Goal: Use online tool/utility: Utilize a website feature to perform a specific function

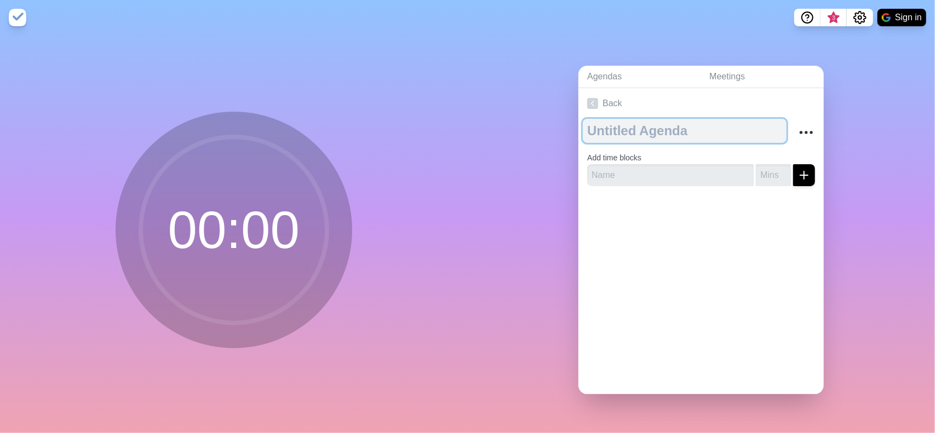
drag, startPoint x: 667, startPoint y: 5, endPoint x: 630, endPoint y: 120, distance: 121.1
click at [630, 120] on textarea at bounding box center [685, 131] width 204 height 24
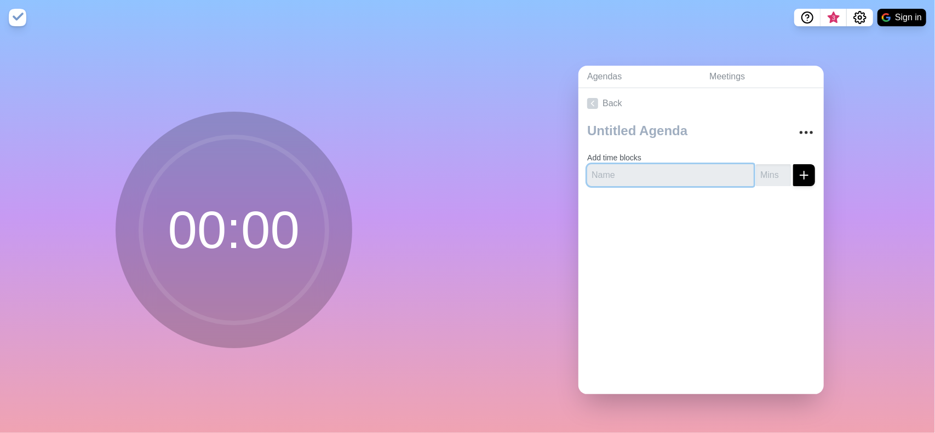
click at [640, 168] on input "text" at bounding box center [670, 175] width 166 height 22
click at [556, 170] on div "Agendas Meetings Back Add time blocks" at bounding box center [702, 234] width 468 height 398
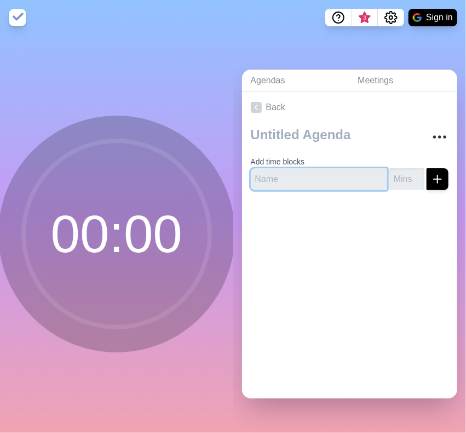
click at [292, 175] on input "text" at bounding box center [319, 179] width 137 height 22
type input "OBJETIVO"
click at [396, 176] on input "number" at bounding box center [406, 179] width 35 height 22
type input "2"
click at [431, 179] on icon "submit" at bounding box center [437, 179] width 13 height 13
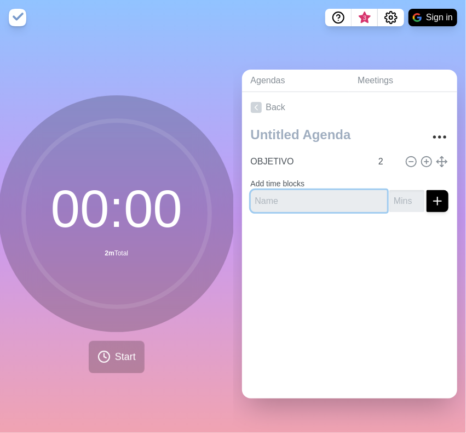
click at [303, 196] on input "text" at bounding box center [319, 201] width 137 height 22
type input "ICEBREAKER"
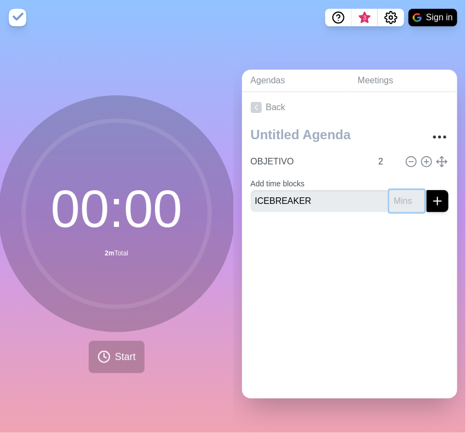
click at [395, 197] on input "number" at bounding box center [406, 201] width 35 height 22
type input "15"
click at [431, 198] on icon "submit" at bounding box center [437, 200] width 13 height 13
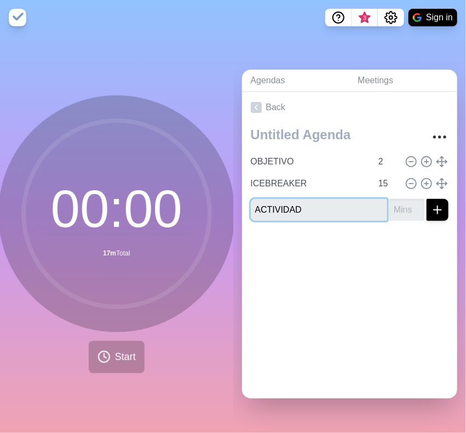
click at [325, 208] on input "ACTIVIDAD" at bounding box center [319, 210] width 137 height 22
type input "ACTIVIDAD- CONOZCAMOS A LOS VECINOS"
click at [389, 207] on input "number" at bounding box center [406, 210] width 35 height 22
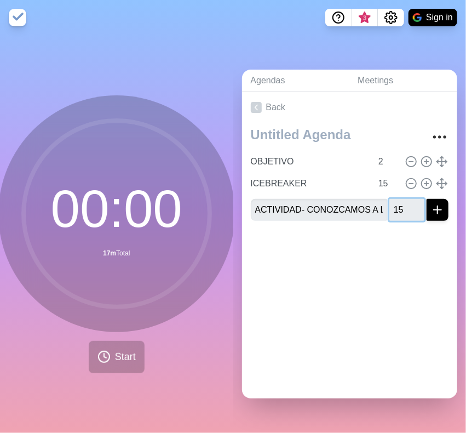
type input "15"
click at [431, 203] on icon "submit" at bounding box center [437, 209] width 13 height 13
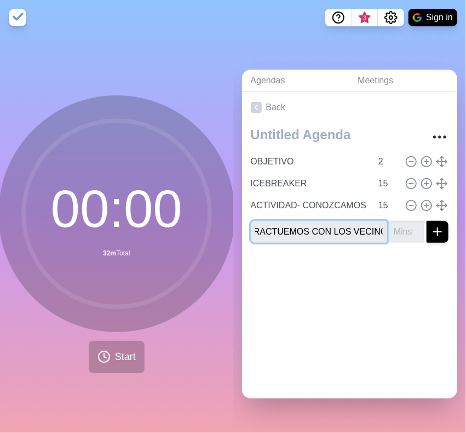
scroll to position [0, 33]
type input "INTERACTUEMOS CON LOS VECINOS"
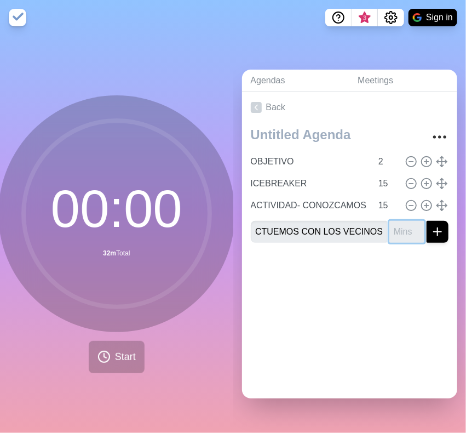
click at [389, 229] on input "number" at bounding box center [406, 232] width 35 height 22
type input "15"
click at [430, 231] on button "submit" at bounding box center [438, 232] width 22 height 22
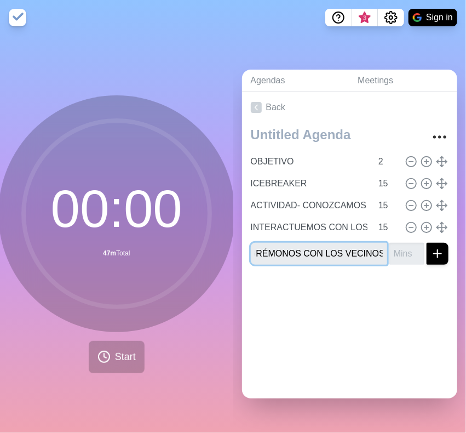
scroll to position [0, 31]
type input "INTEGRÉMONOS CON LOS VECINOS"
click at [389, 252] on input "number" at bounding box center [406, 254] width 35 height 22
type input "15"
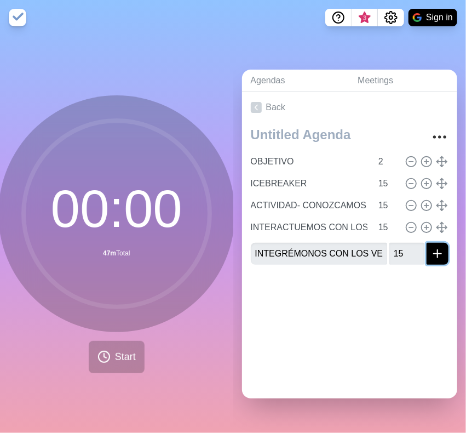
click at [431, 249] on icon "submit" at bounding box center [437, 253] width 13 height 13
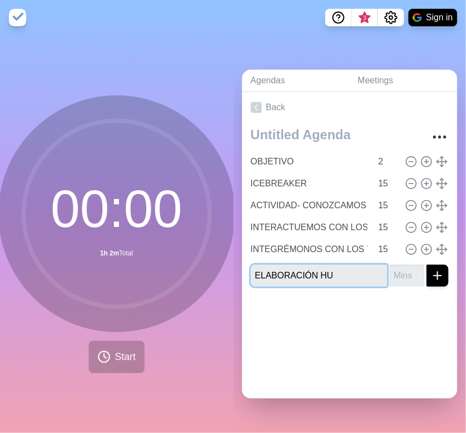
type input "ELABORACIÓN HU"
click at [392, 271] on input "number" at bounding box center [406, 276] width 35 height 22
type input "40"
click at [431, 273] on icon "submit" at bounding box center [437, 275] width 13 height 13
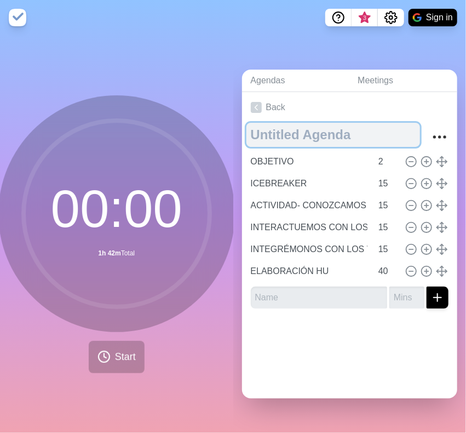
click at [302, 129] on textarea at bounding box center [333, 135] width 174 height 24
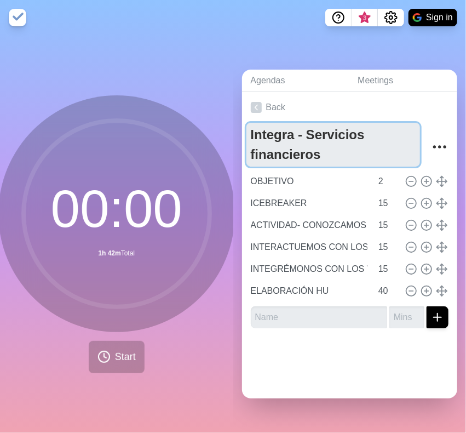
type textarea "Integra - Servicios financieros"
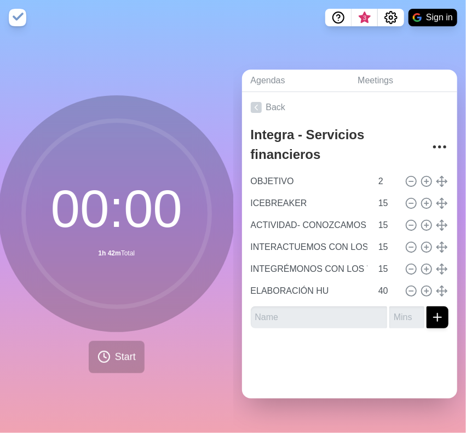
click at [334, 348] on div at bounding box center [350, 359] width 216 height 44
click at [427, 245] on line at bounding box center [427, 247] width 0 height 4
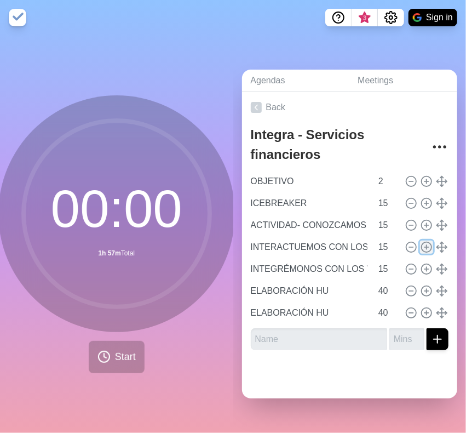
type input "INTERACTUEMOS CON LOS VECINOS"
type input "INTEGRÉMONOS CON LOS VECINOS"
type input "15"
click at [405, 267] on icon at bounding box center [411, 269] width 12 height 12
type input "INTEGRÉMONOS CON LOS VECINOS"
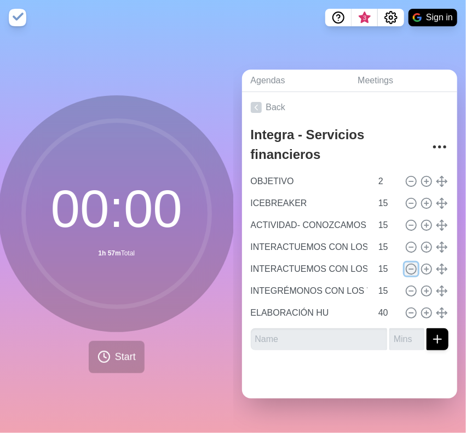
type input "ELABORACIÓN HU"
type input "40"
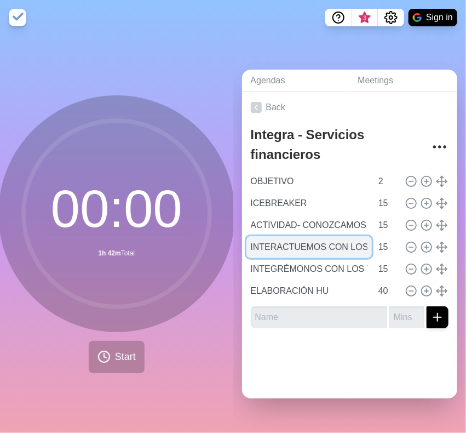
click at [338, 246] on input "INTERACTUEMOS CON LOS VECINOS" at bounding box center [309, 247] width 126 height 22
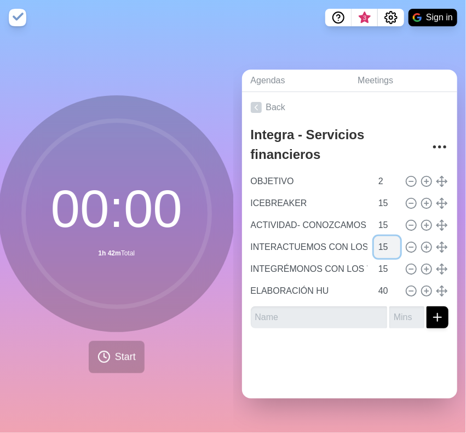
click at [374, 245] on input "15" at bounding box center [387, 247] width 26 height 22
type input "20"
click at [389, 340] on div at bounding box center [350, 359] width 216 height 44
click at [120, 351] on span "Start" at bounding box center [125, 356] width 21 height 15
